Goal: Task Accomplishment & Management: Manage account settings

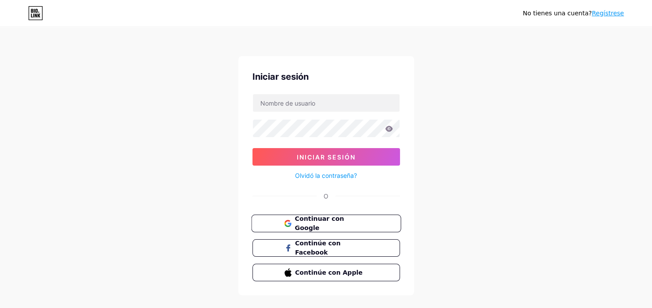
click at [314, 221] on span "Continuar con Google" at bounding box center [330, 224] width 73 height 19
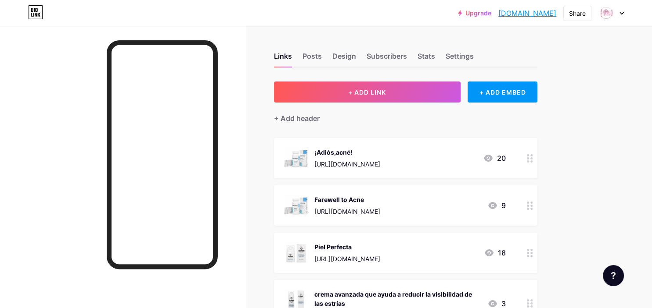
click at [355, 165] on div "[URL][DOMAIN_NAME]" at bounding box center [347, 164] width 66 height 9
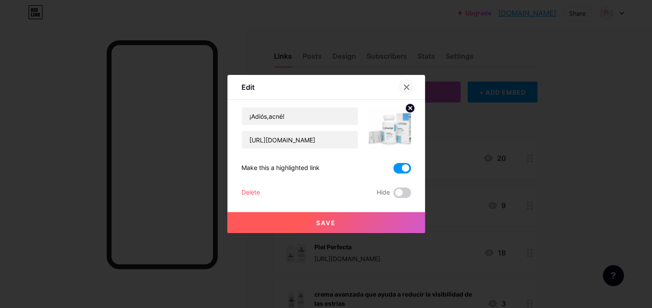
click at [408, 89] on icon at bounding box center [406, 87] width 5 height 5
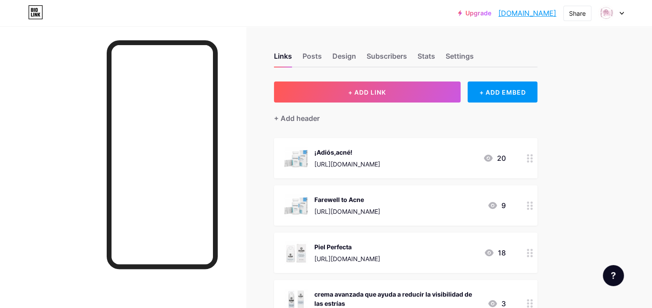
click at [531, 14] on link "[DOMAIN_NAME]" at bounding box center [527, 13] width 58 height 11
click at [320, 59] on div "Posts" at bounding box center [311, 59] width 19 height 16
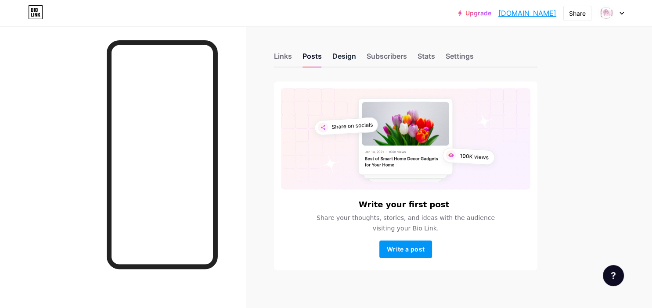
click at [351, 55] on div "Design" at bounding box center [344, 59] width 24 height 16
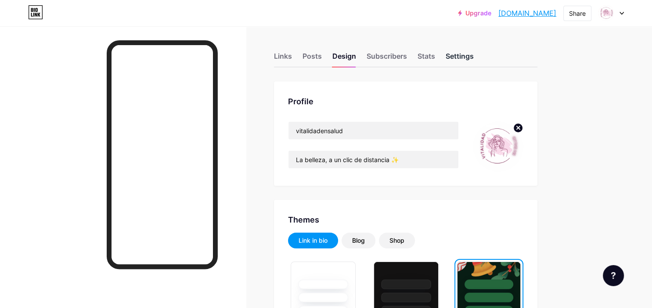
click at [450, 60] on div "Settings" at bounding box center [459, 59] width 28 height 16
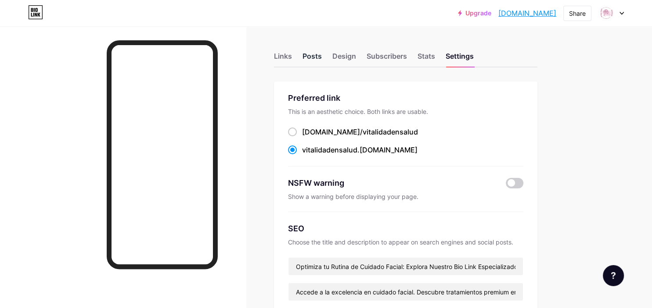
click at [310, 56] on div "Posts" at bounding box center [311, 59] width 19 height 16
